Goal: Transaction & Acquisition: Obtain resource

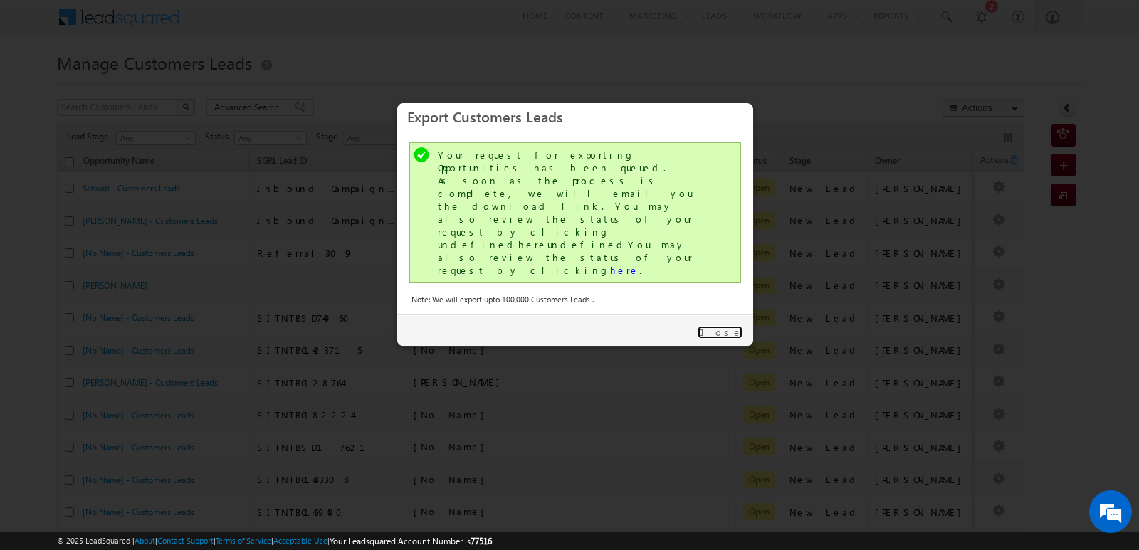
click at [730, 326] on link "Close" at bounding box center [720, 332] width 45 height 13
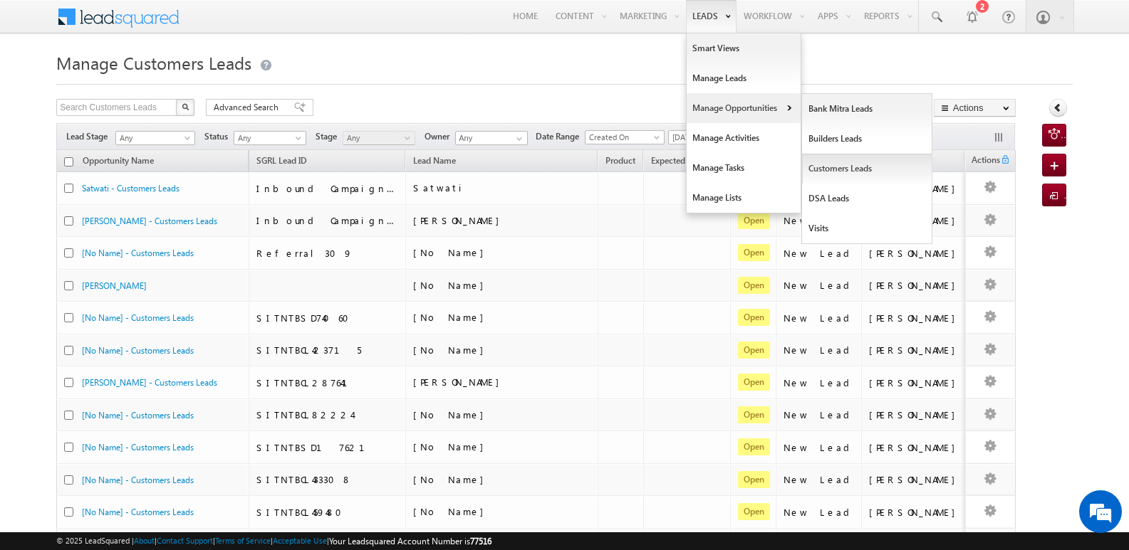
click at [840, 166] on link "Customers Leads" at bounding box center [867, 169] width 130 height 30
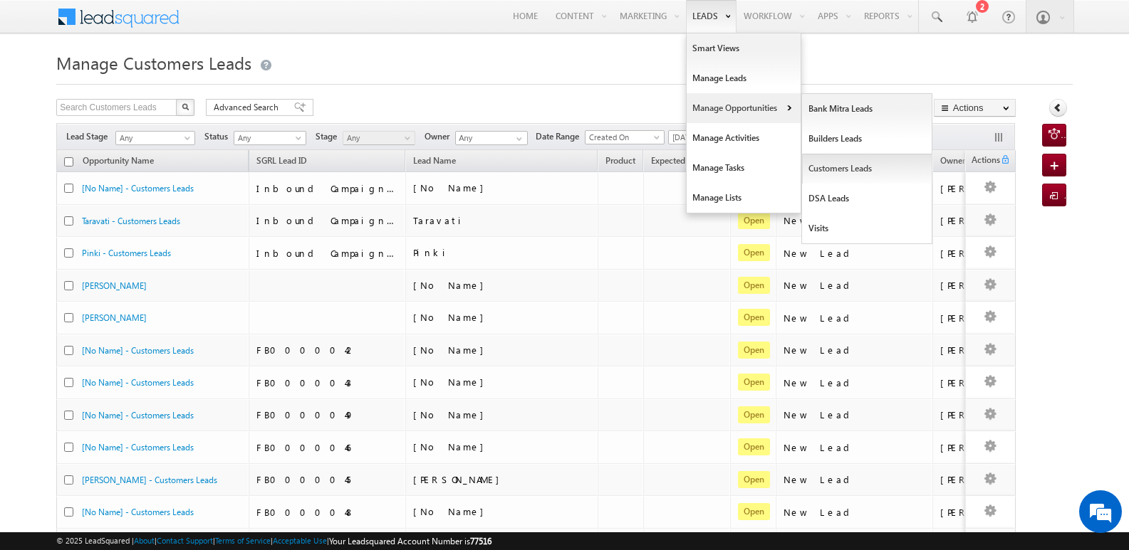
click at [832, 164] on link "Customers Leads" at bounding box center [867, 169] width 130 height 30
click at [827, 167] on link "Customers Leads" at bounding box center [867, 169] width 130 height 30
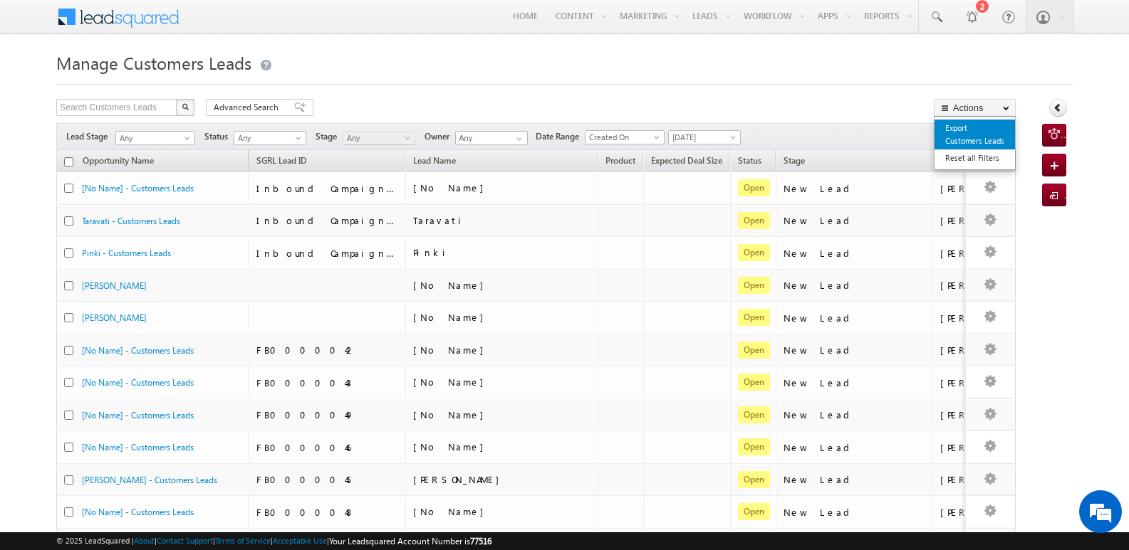
click at [958, 127] on link "Export Customers Leads" at bounding box center [974, 135] width 80 height 30
click at [953, 127] on link "Export Customers Leads" at bounding box center [974, 135] width 80 height 30
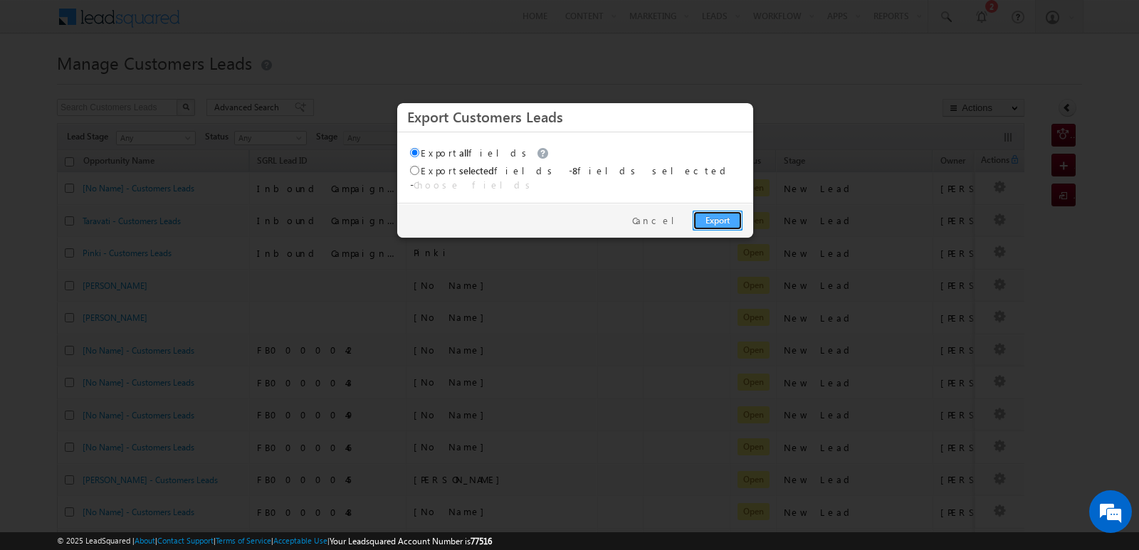
click at [722, 211] on link "Export" at bounding box center [718, 221] width 50 height 20
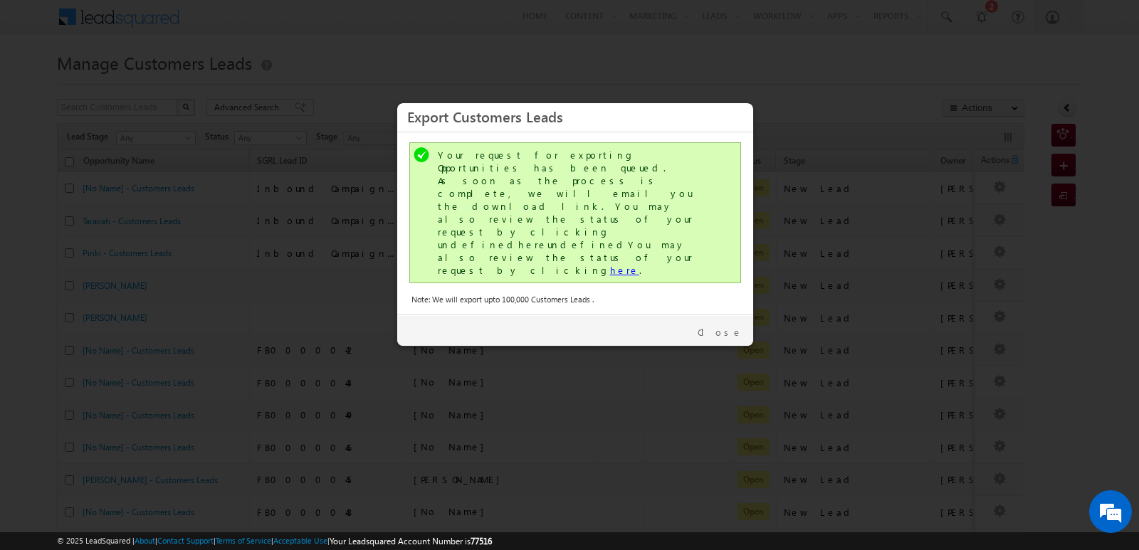
click at [610, 264] on link "here" at bounding box center [624, 270] width 29 height 12
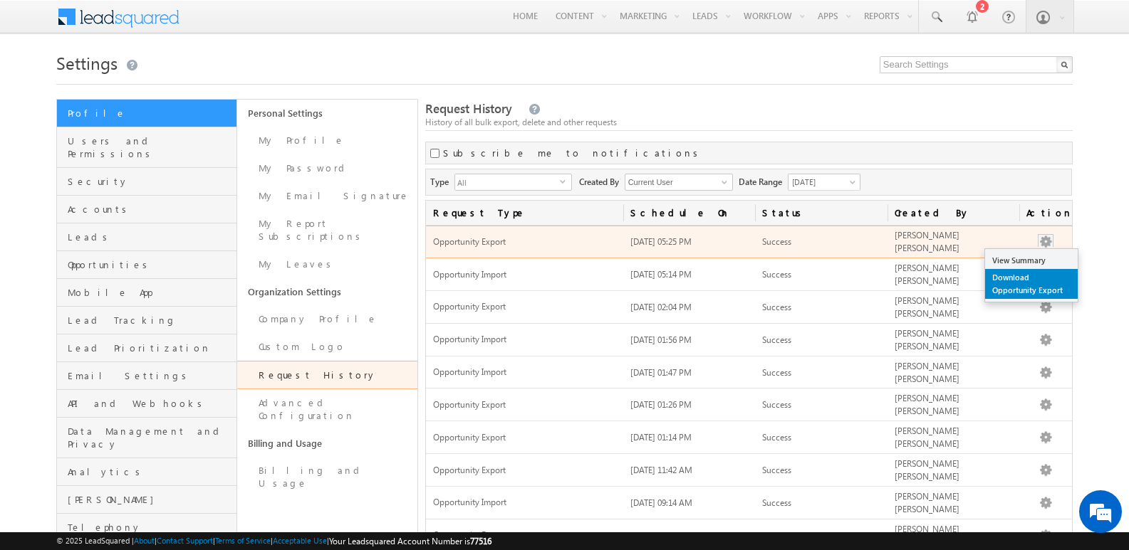
click at [1020, 283] on link "Download Opportunity Export" at bounding box center [1031, 284] width 93 height 30
